Goal: Check status: Check status

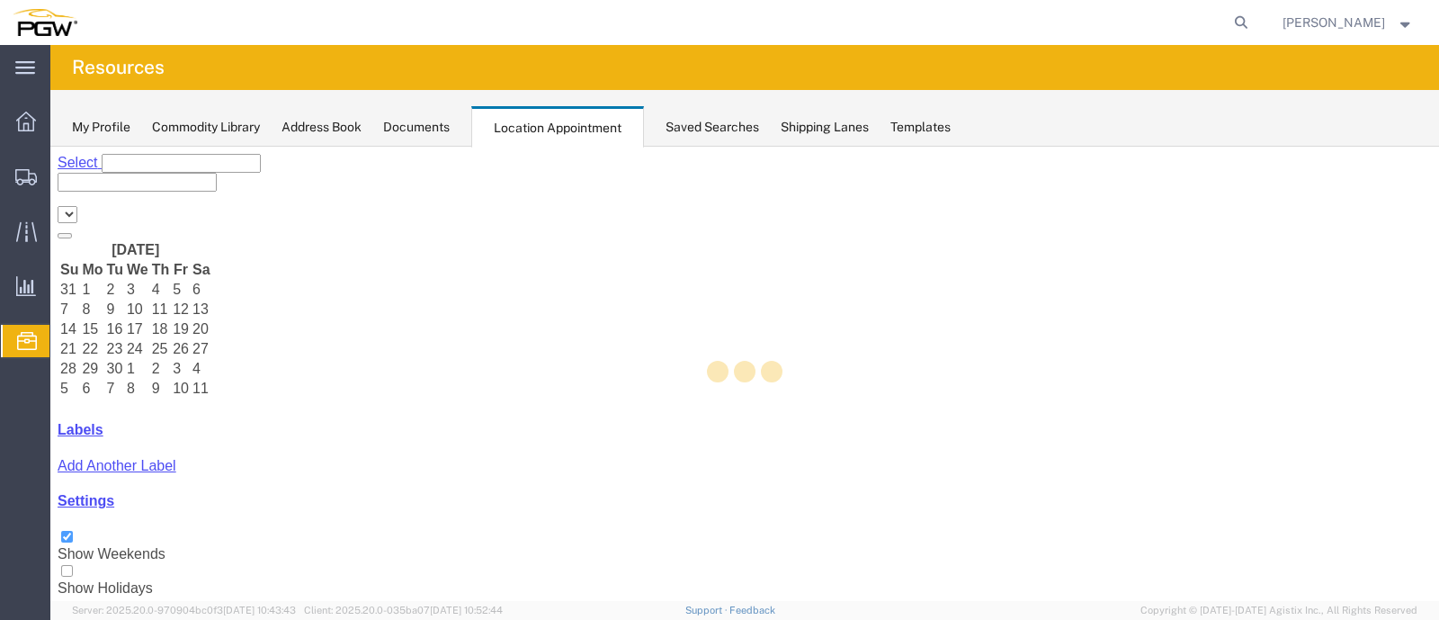
select select "28253"
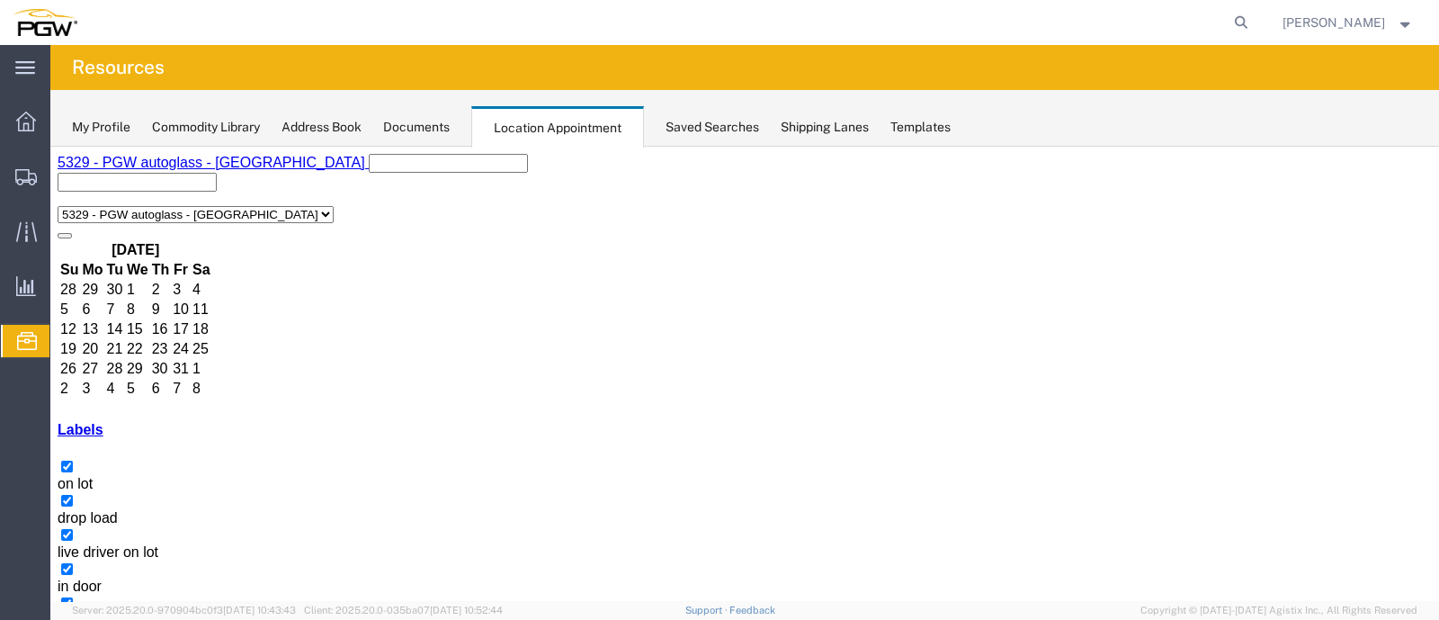
scroll to position [764, 0]
click at [86, 619] on button "button" at bounding box center [79, 632] width 14 height 5
click at [1254, 22] on icon at bounding box center [1240, 22] width 25 height 25
type input "56966696"
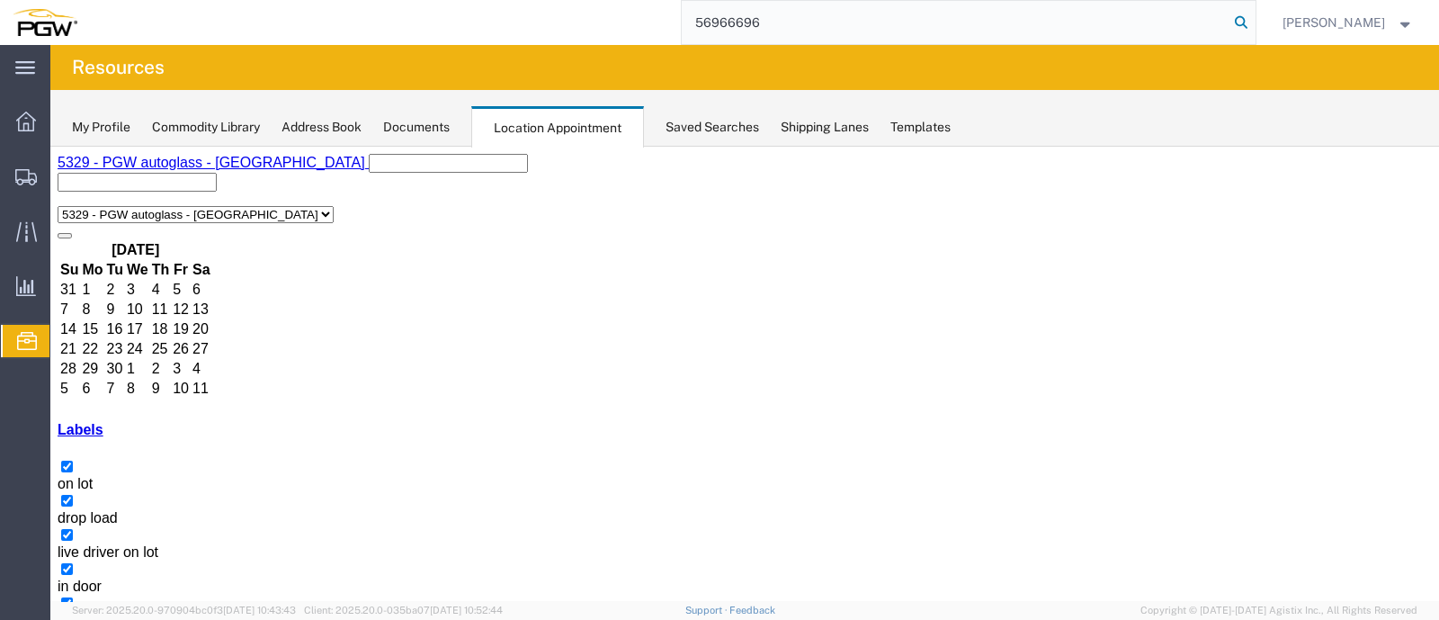
click at [1254, 17] on icon at bounding box center [1240, 22] width 25 height 25
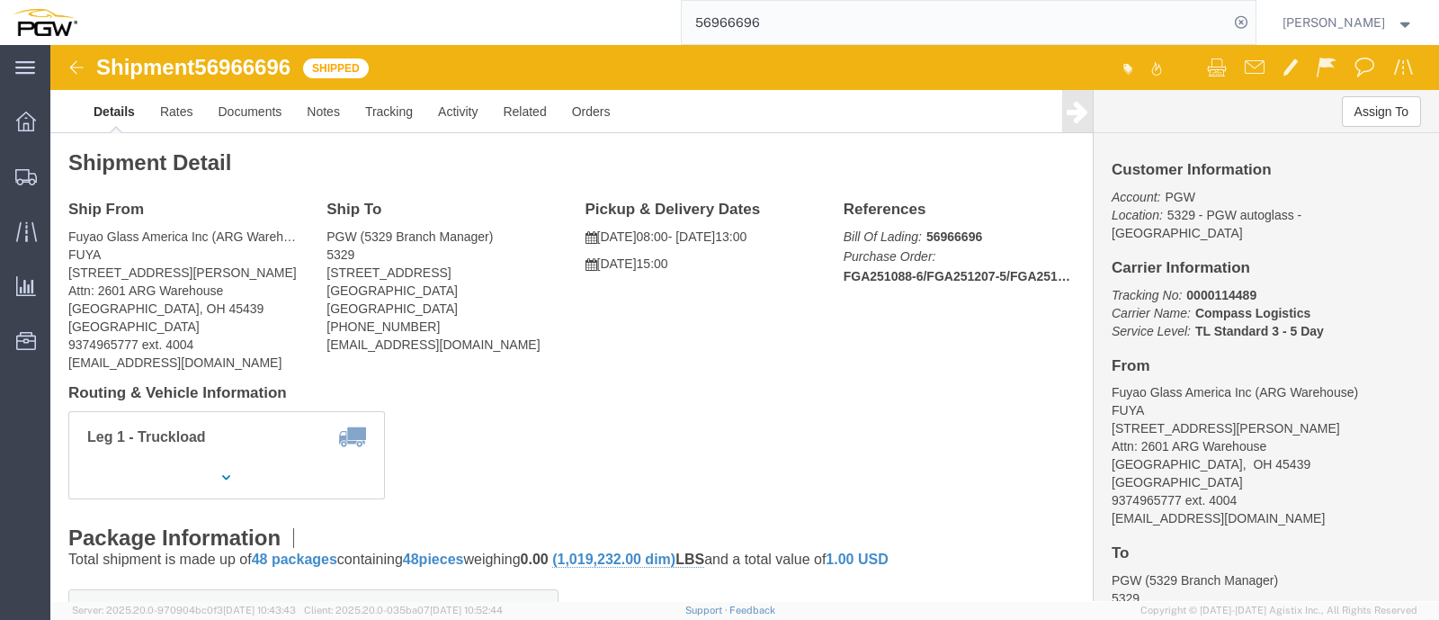
click div "Shipment 56966696 Shipped"
click img
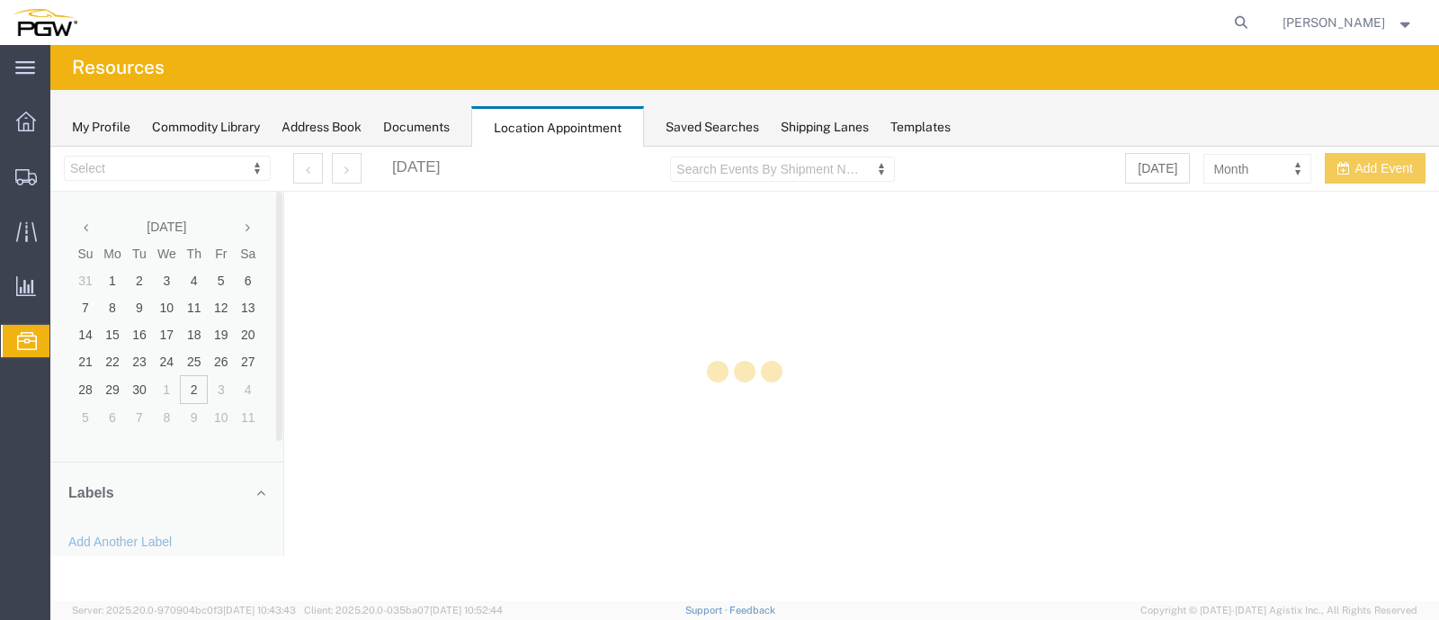
select select "28253"
